Goal: Find specific page/section: Find specific page/section

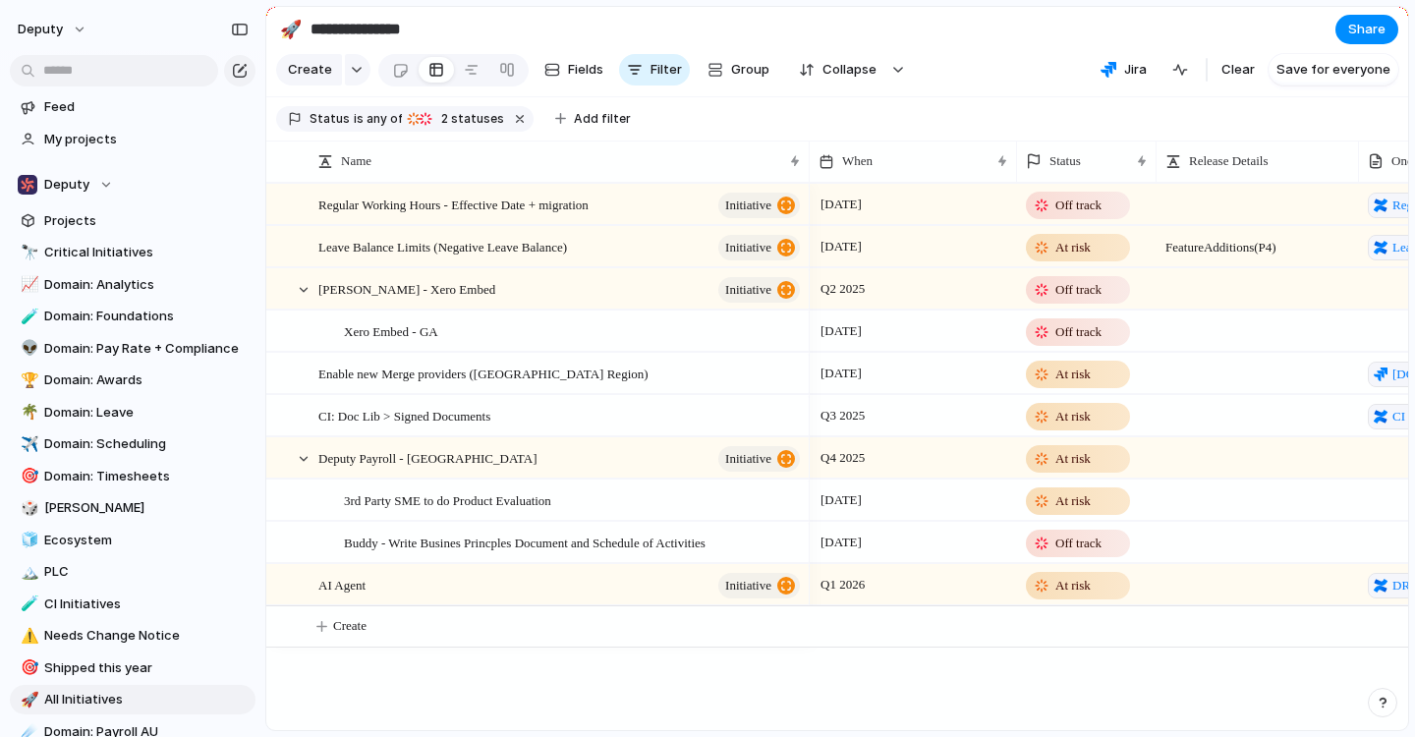
click at [122, 91] on section "Feed My projects" at bounding box center [132, 121] width 265 height 66
click at [110, 72] on input "text" at bounding box center [114, 70] width 208 height 31
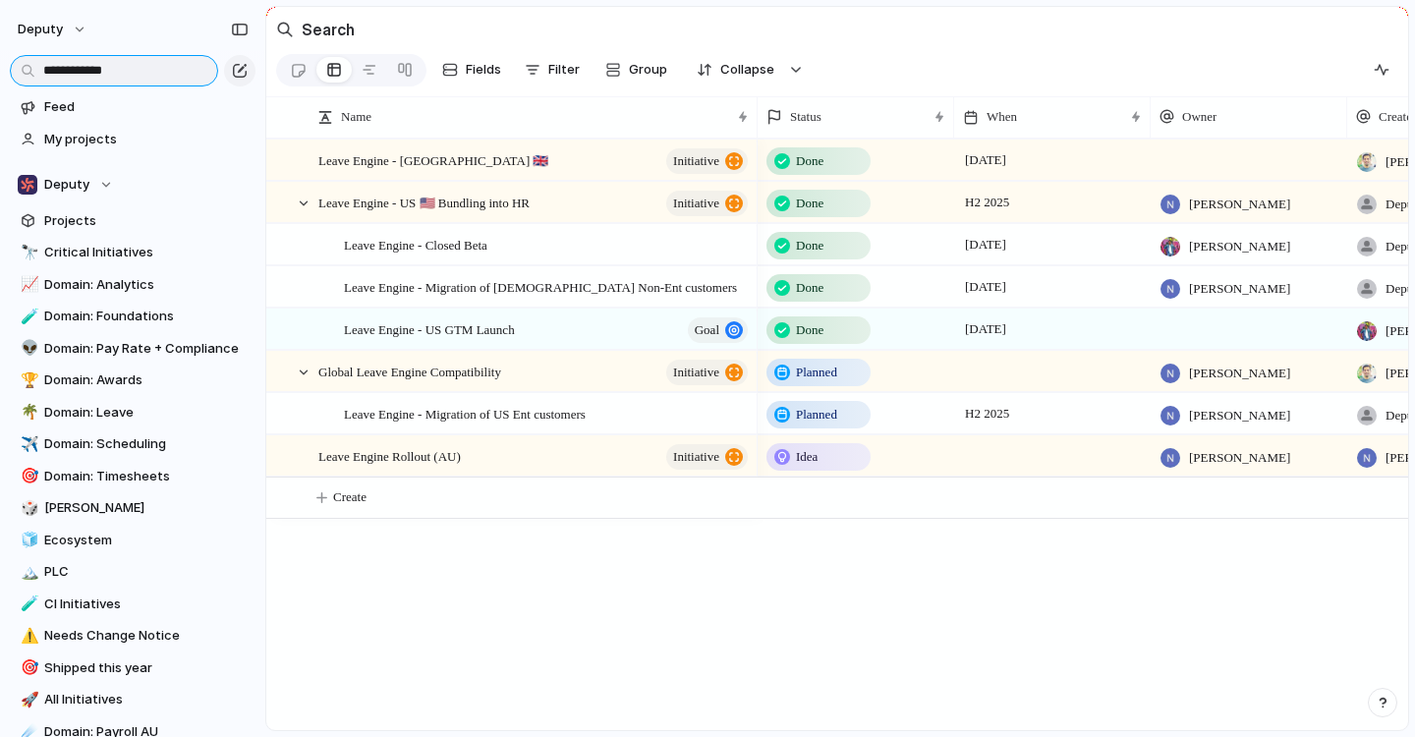
type input "**********"
